Goal: Navigation & Orientation: Find specific page/section

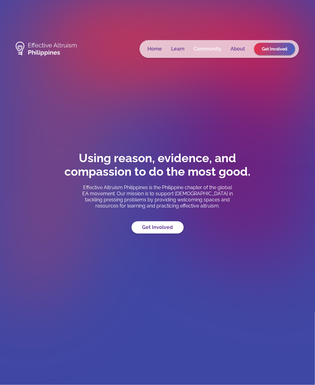
click at [206, 49] on link "Community" at bounding box center [208, 49] width 28 height 6
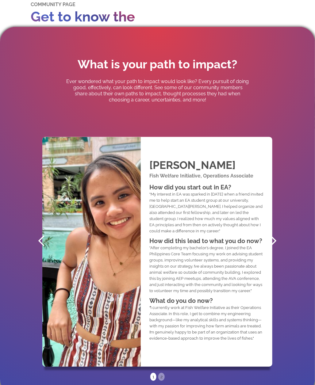
scroll to position [270, 0]
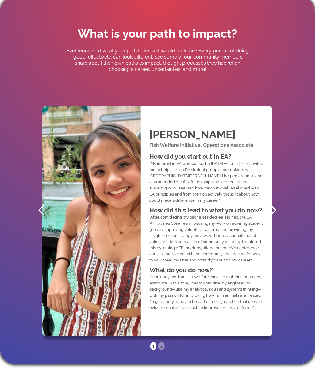
click at [39, 207] on div "previous slide" at bounding box center [42, 211] width 12 height 12
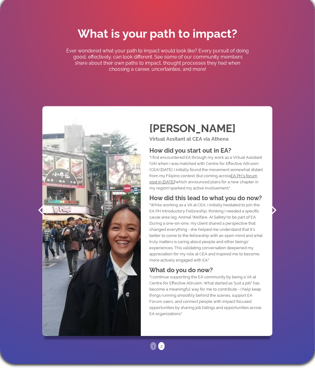
click at [37, 210] on div "previous slide" at bounding box center [42, 211] width 12 height 12
